Goal: Information Seeking & Learning: Learn about a topic

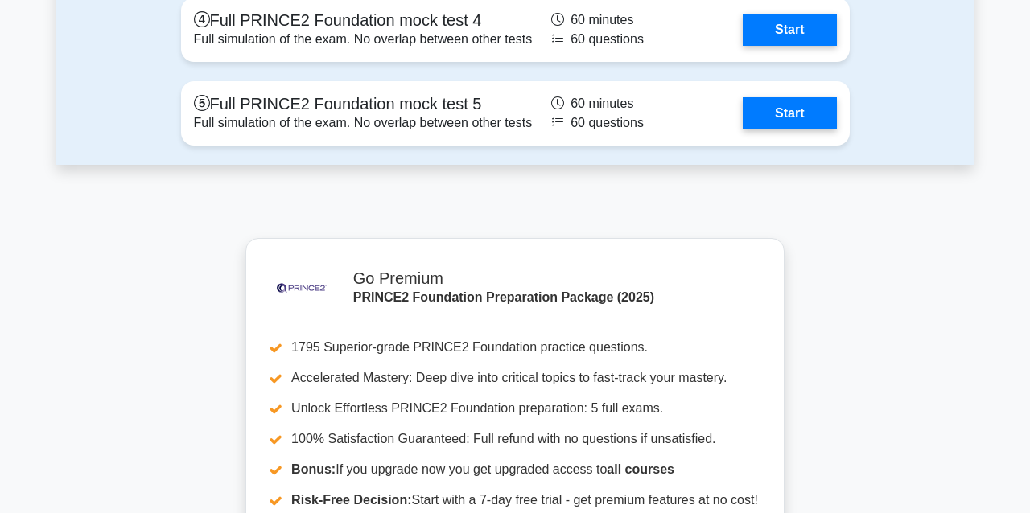
scroll to position [2691, 0]
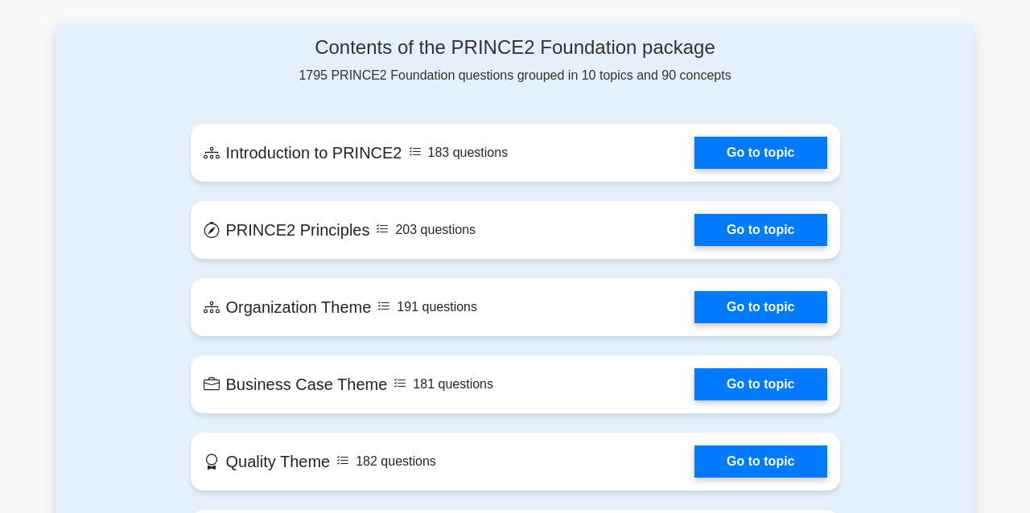
scroll to position [819, 0]
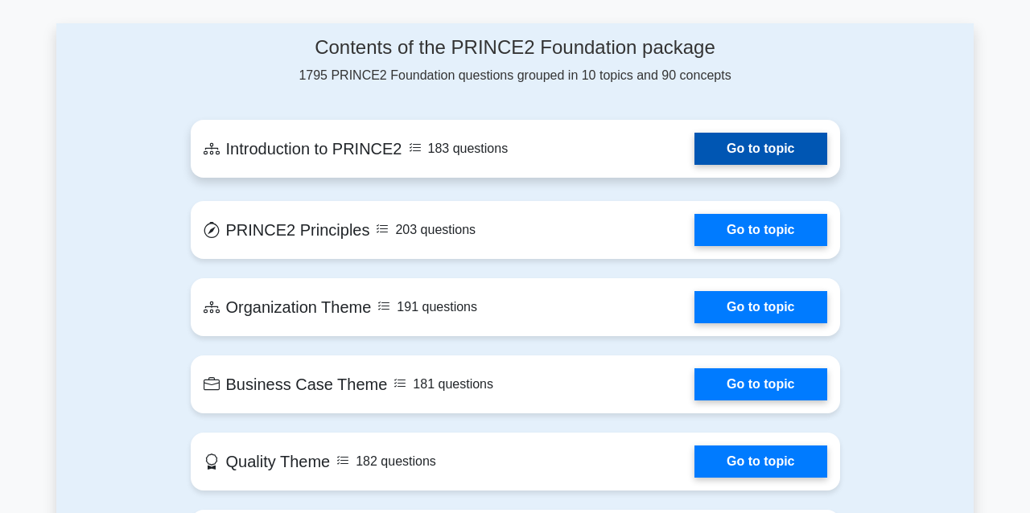
click at [694, 146] on link "Go to topic" at bounding box center [760, 149] width 132 height 32
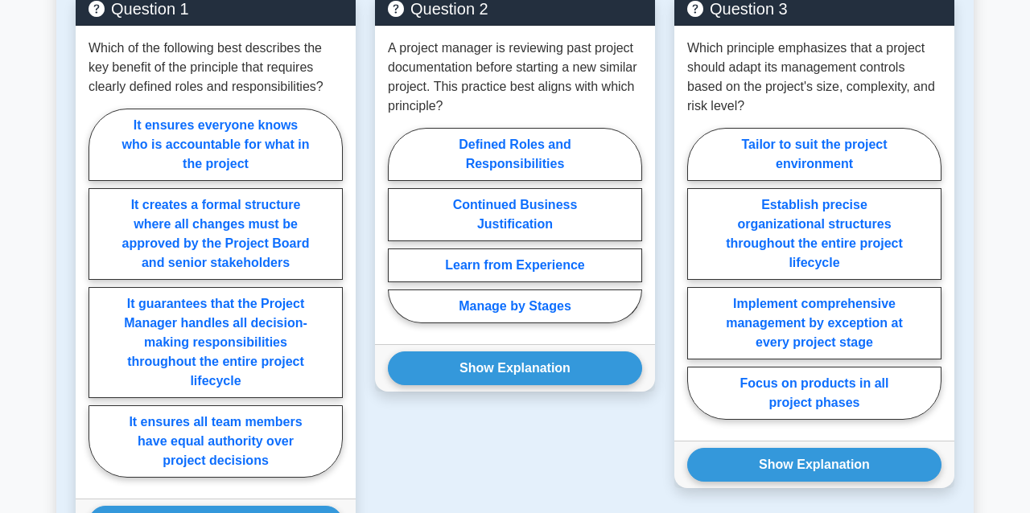
scroll to position [953, 0]
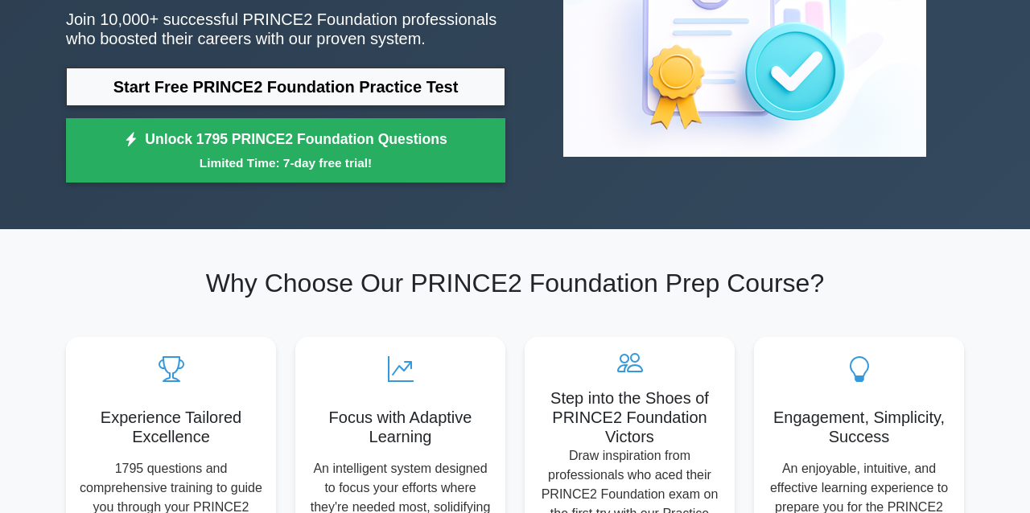
scroll to position [209, 0]
